Goal: Information Seeking & Learning: Learn about a topic

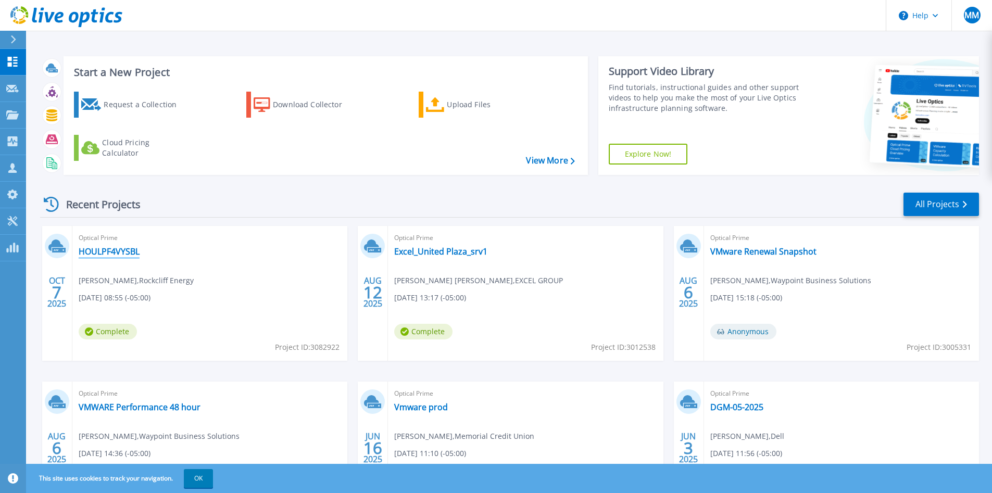
click at [112, 253] on link "HOULPF4VYSBL" at bounding box center [109, 251] width 61 height 10
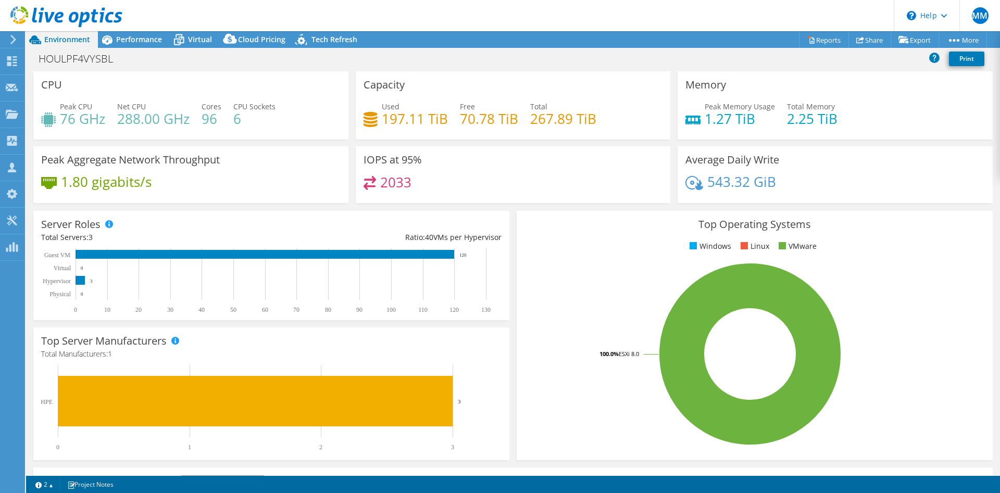
select select "USD"
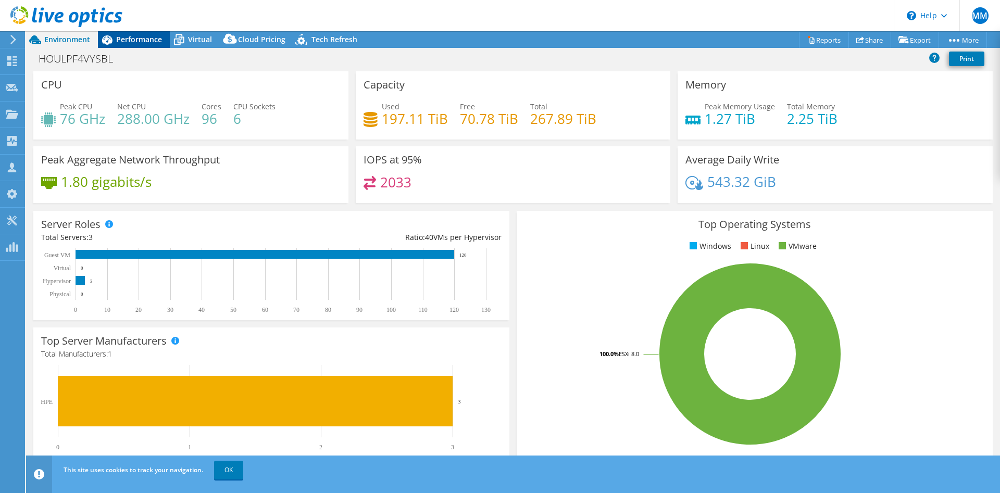
click at [136, 39] on span "Performance" at bounding box center [139, 39] width 46 height 10
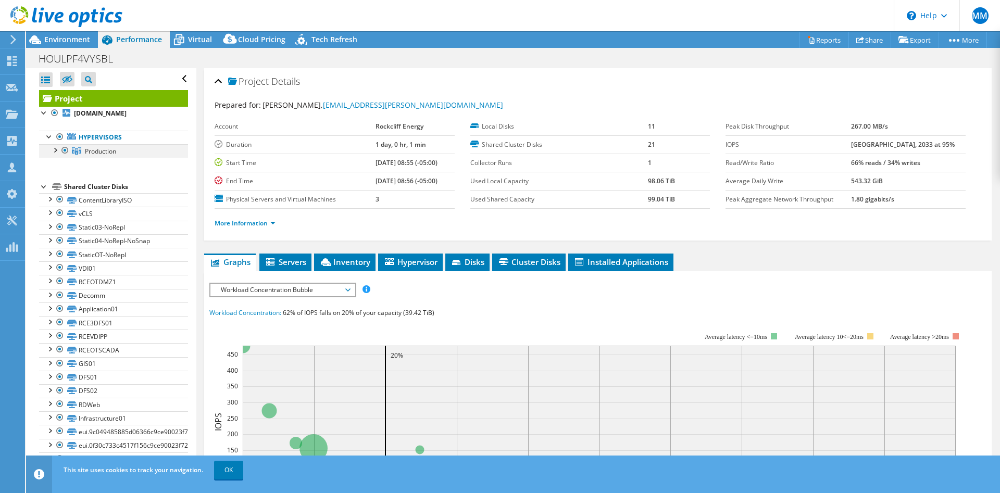
click at [53, 153] on div at bounding box center [54, 149] width 10 height 10
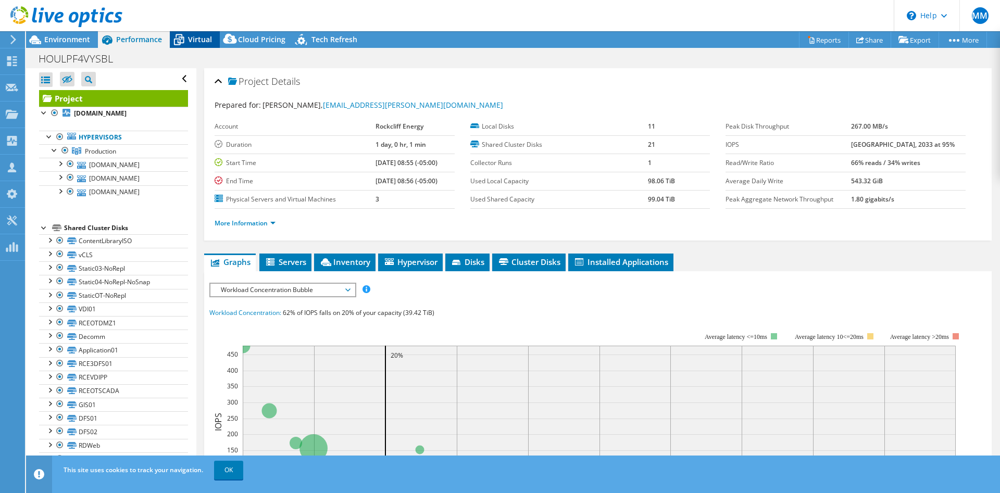
click at [195, 43] on span "Virtual" at bounding box center [200, 39] width 24 height 10
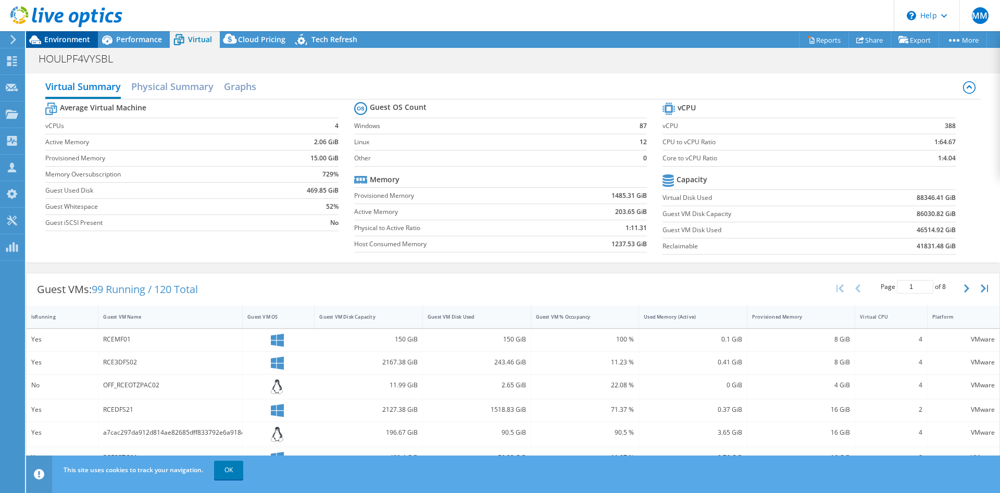
click at [73, 45] on div "Environment" at bounding box center [62, 39] width 72 height 17
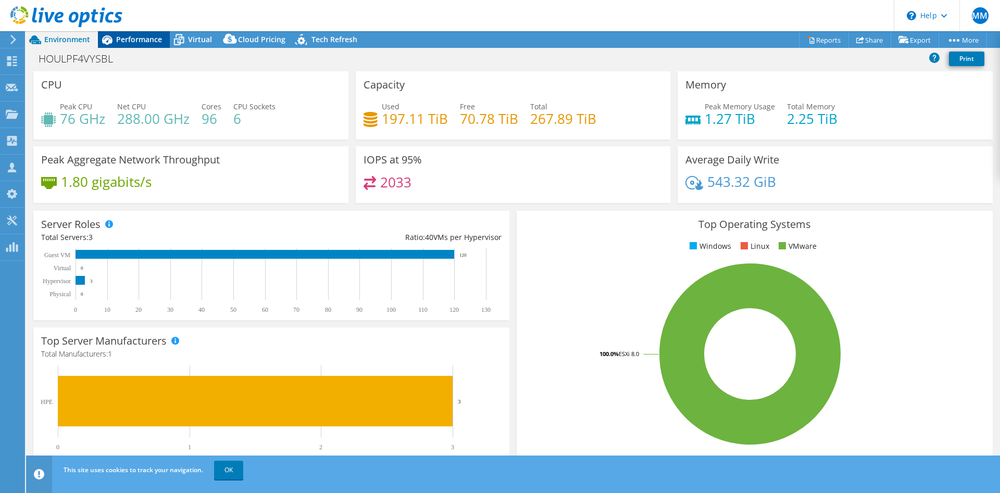
click at [137, 40] on span "Performance" at bounding box center [139, 39] width 46 height 10
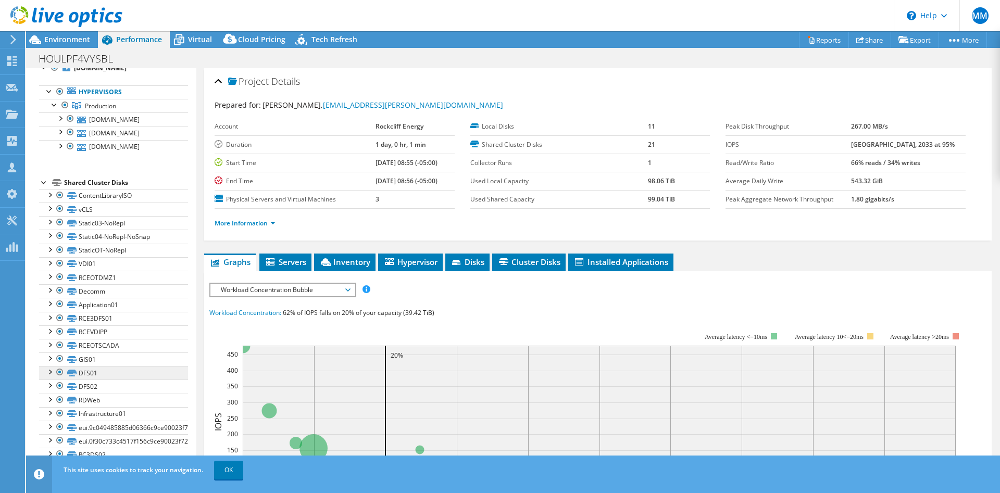
scroll to position [60, 0]
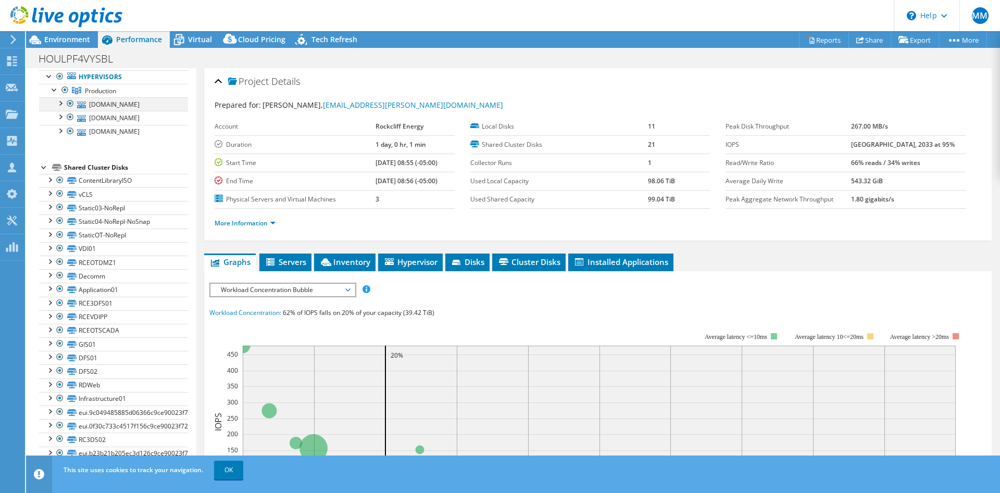
click at [61, 104] on div at bounding box center [60, 102] width 10 height 10
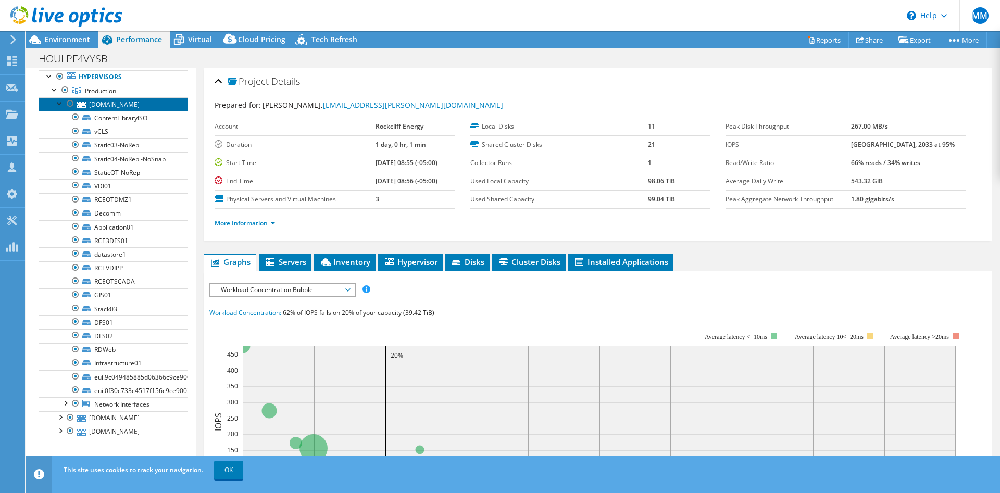
click at [146, 104] on link "[DOMAIN_NAME]" at bounding box center [113, 104] width 149 height 14
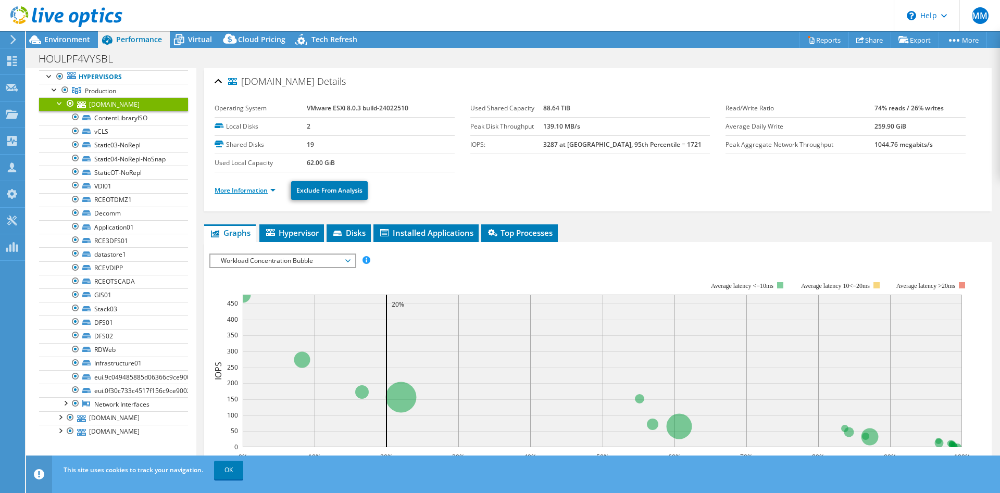
click at [242, 191] on link "More Information" at bounding box center [245, 190] width 61 height 9
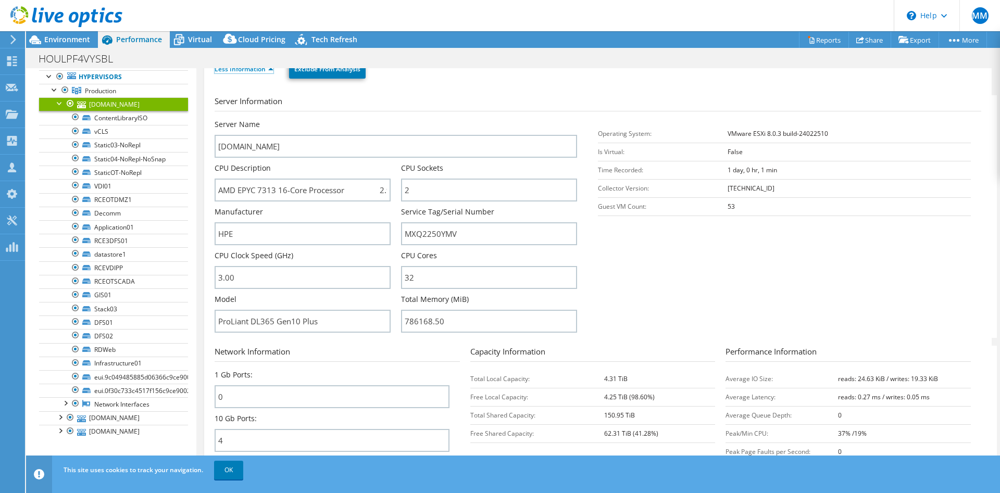
scroll to position [243, 0]
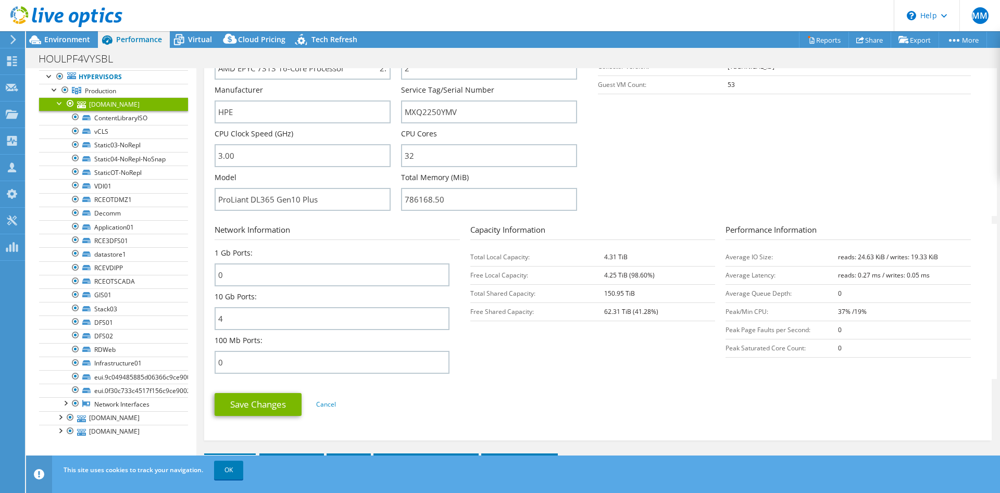
click at [57, 104] on div at bounding box center [60, 102] width 10 height 10
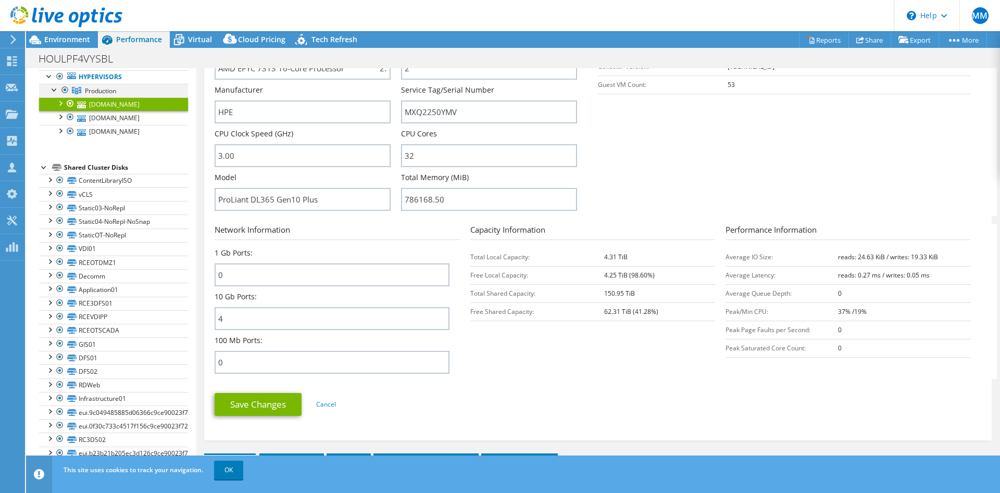
click at [54, 91] on div at bounding box center [54, 89] width 10 height 10
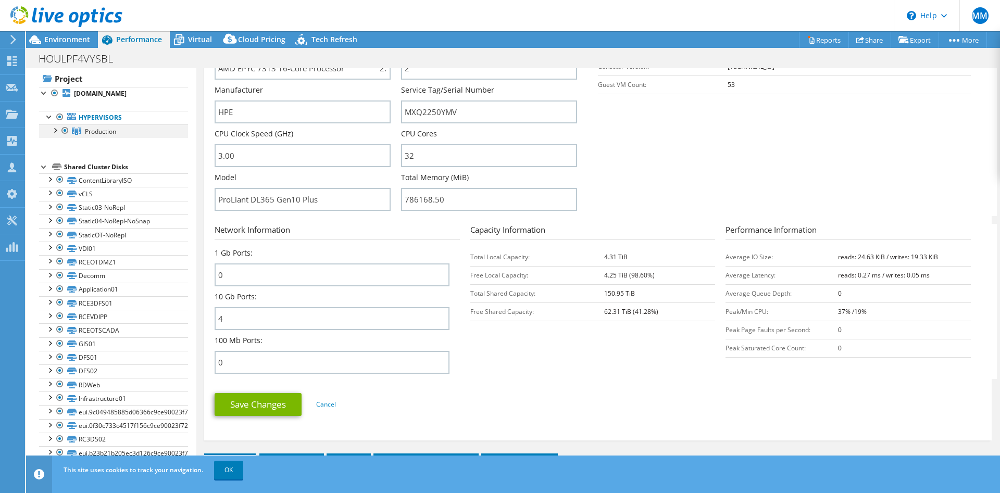
scroll to position [20, 0]
click at [41, 163] on div at bounding box center [44, 166] width 10 height 10
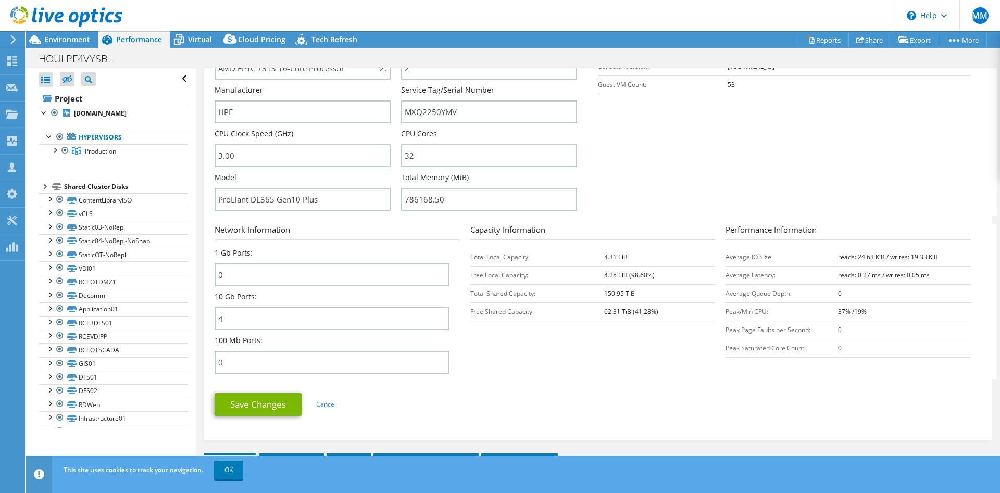
scroll to position [0, 0]
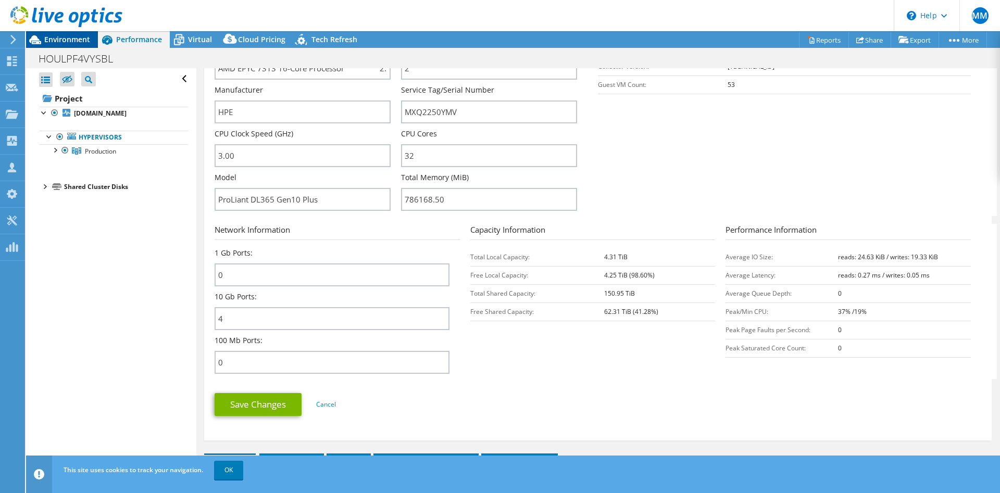
click at [70, 41] on span "Environment" at bounding box center [67, 39] width 46 height 10
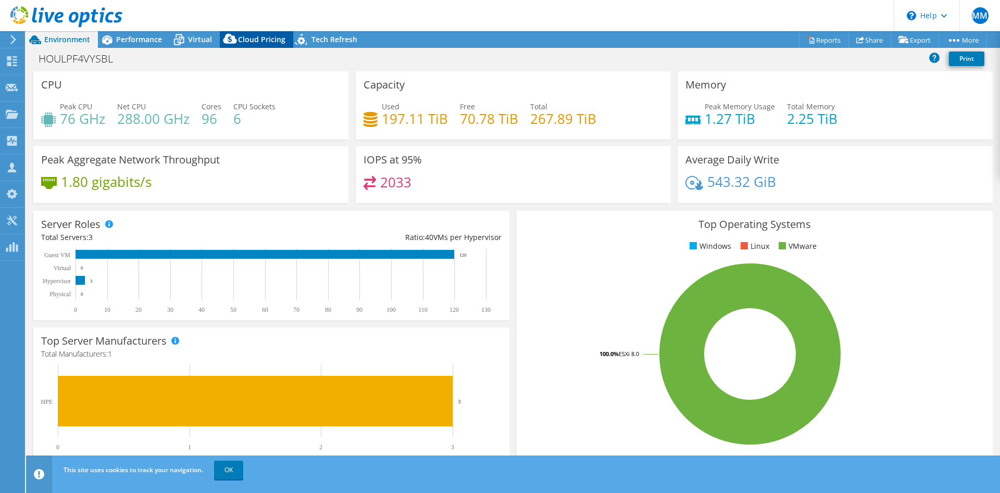
click at [260, 44] on div "Cloud Pricing" at bounding box center [256, 39] width 73 height 17
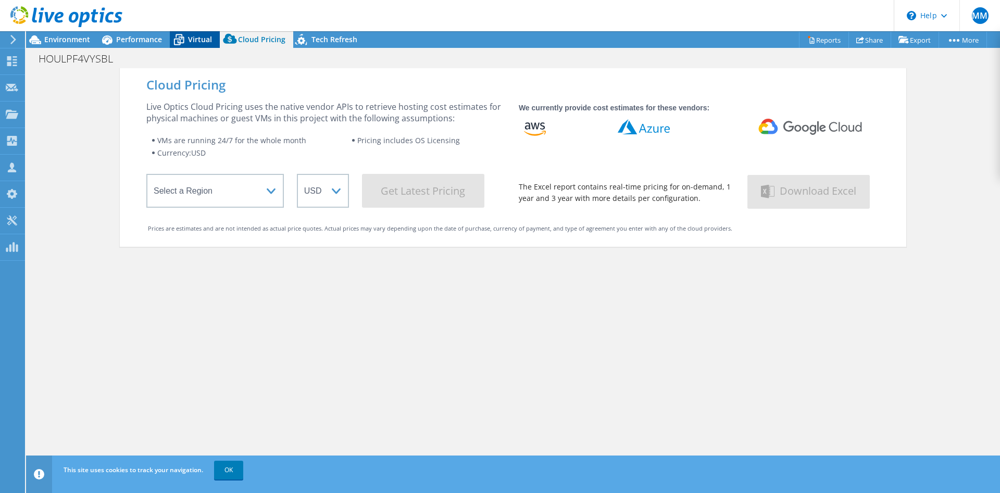
click at [179, 41] on icon at bounding box center [179, 40] width 18 height 18
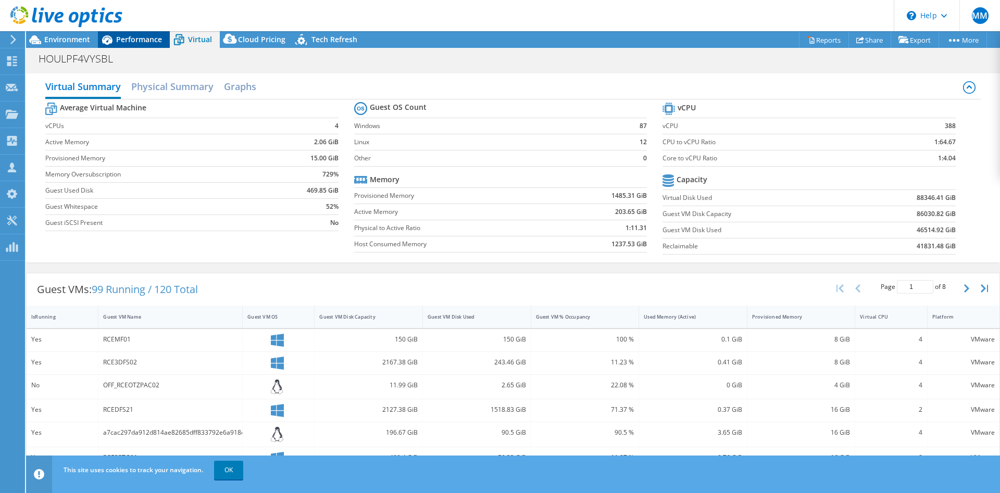
click at [142, 41] on span "Performance" at bounding box center [139, 39] width 46 height 10
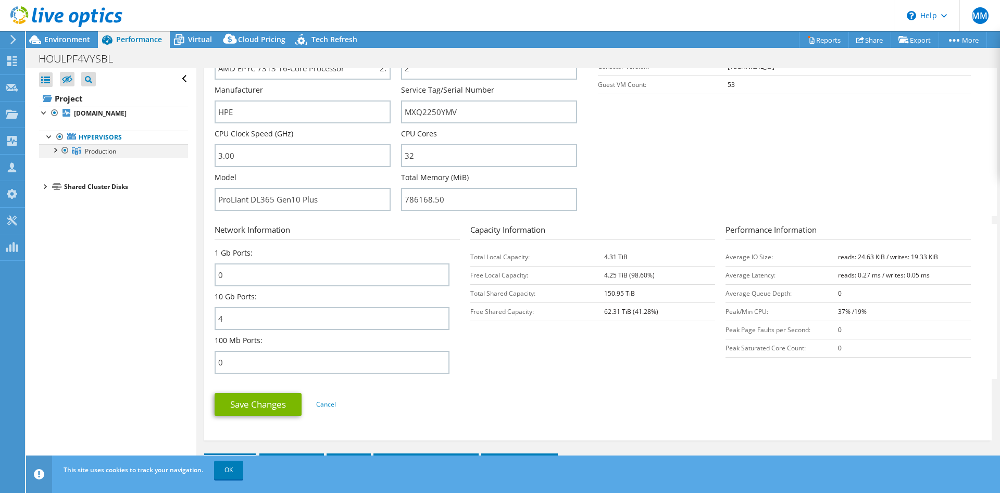
click at [57, 152] on div at bounding box center [54, 149] width 10 height 10
